Goal: Find specific page/section: Find specific page/section

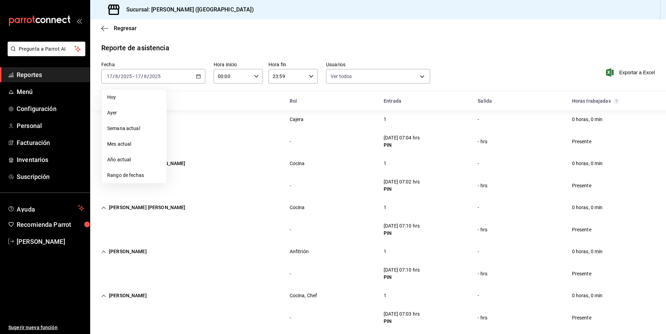
click at [39, 75] on span "Reportes" at bounding box center [51, 74] width 68 height 9
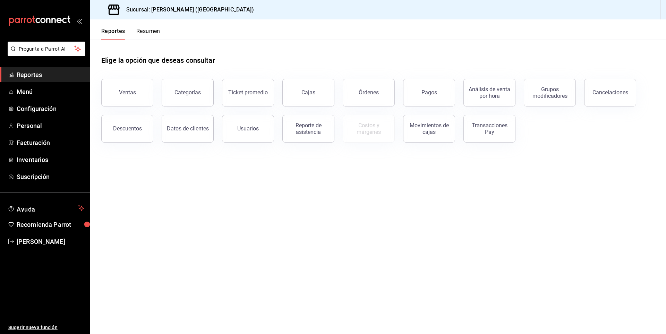
click at [256, 128] on div "Usuarios" at bounding box center [248, 128] width 22 height 7
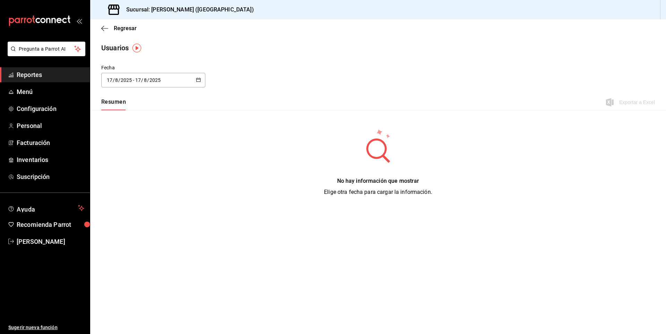
click at [48, 68] on link "Reportes" at bounding box center [45, 74] width 90 height 15
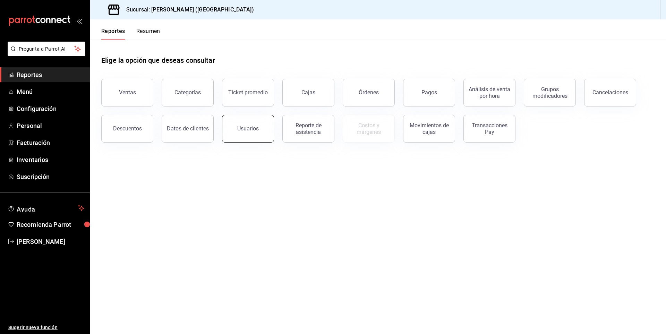
click at [232, 131] on button "Usuarios" at bounding box center [248, 129] width 52 height 28
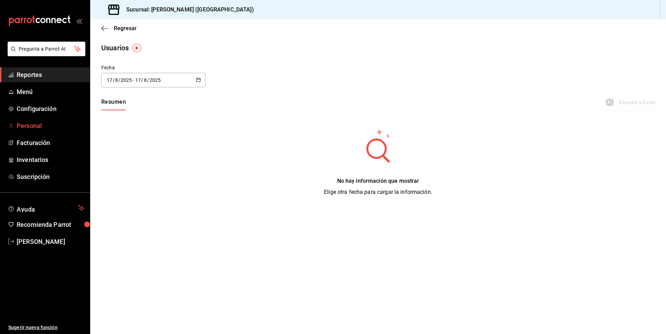
click at [22, 121] on span "Personal" at bounding box center [51, 125] width 68 height 9
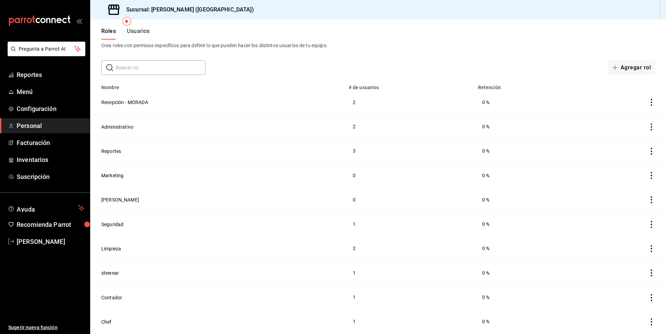
scroll to position [35, 0]
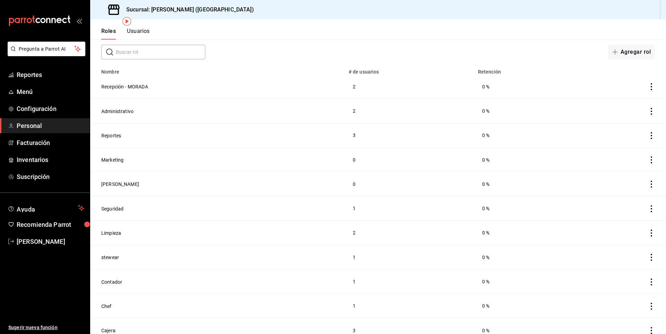
click at [145, 29] on button "Usuarios" at bounding box center [138, 34] width 23 height 12
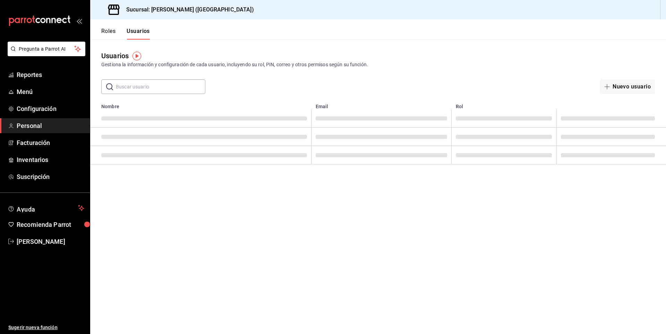
click at [160, 86] on input "text" at bounding box center [160, 87] width 89 height 14
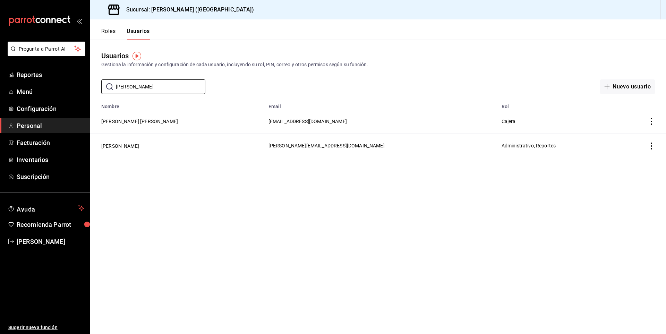
type input "[PERSON_NAME]"
